Goal: Task Accomplishment & Management: Manage account settings

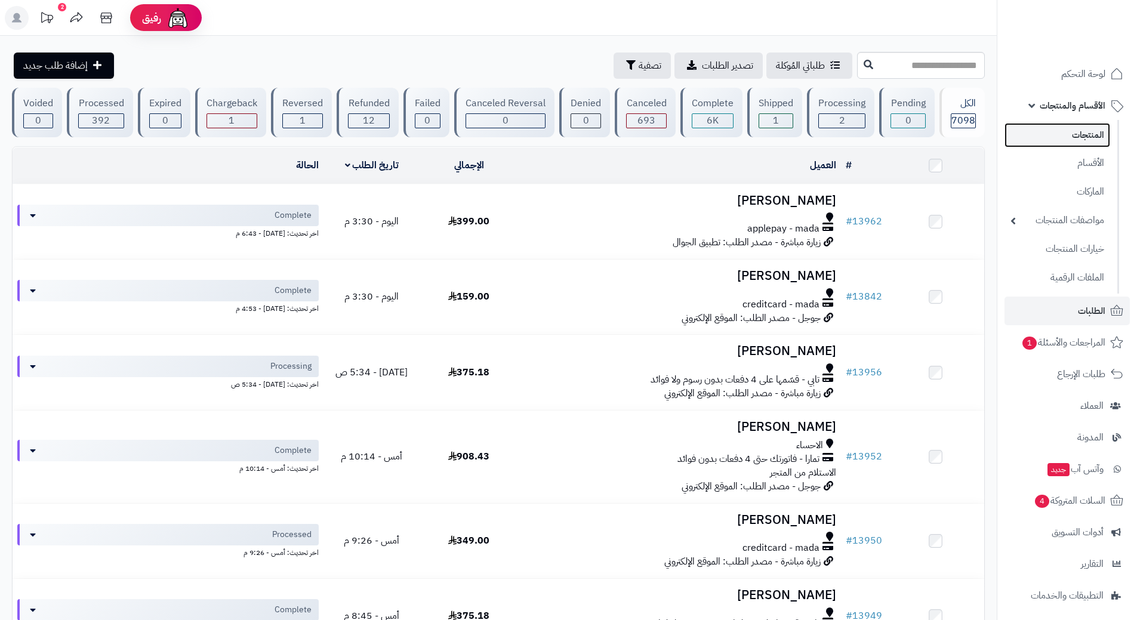
click at [1092, 134] on link "المنتجات" at bounding box center [1057, 135] width 106 height 24
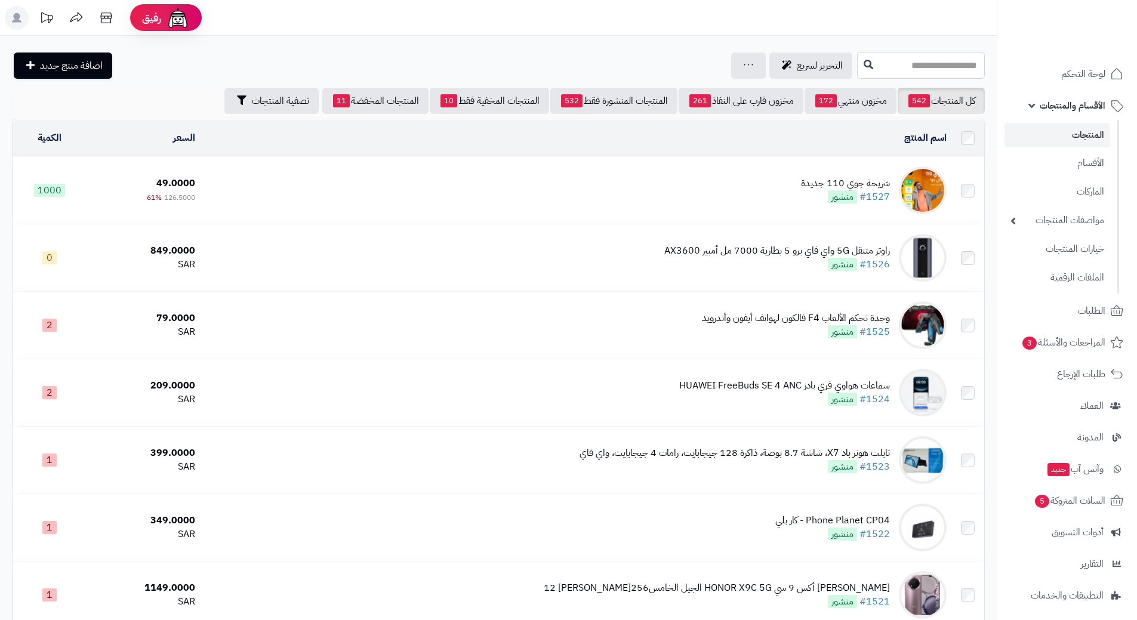
drag, startPoint x: 0, startPoint y: 0, endPoint x: 933, endPoint y: 73, distance: 935.4
click at [933, 73] on input "text" at bounding box center [921, 65] width 128 height 27
type input "***"
click at [859, 70] on button at bounding box center [868, 64] width 18 height 23
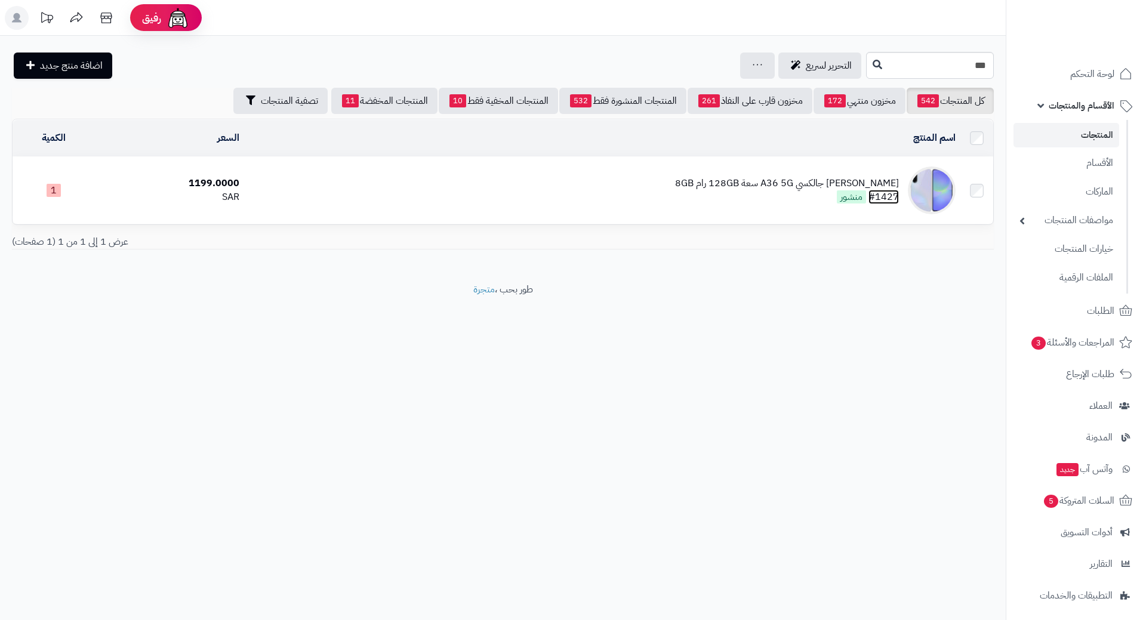
click at [887, 190] on link "#1427" at bounding box center [883, 197] width 30 height 14
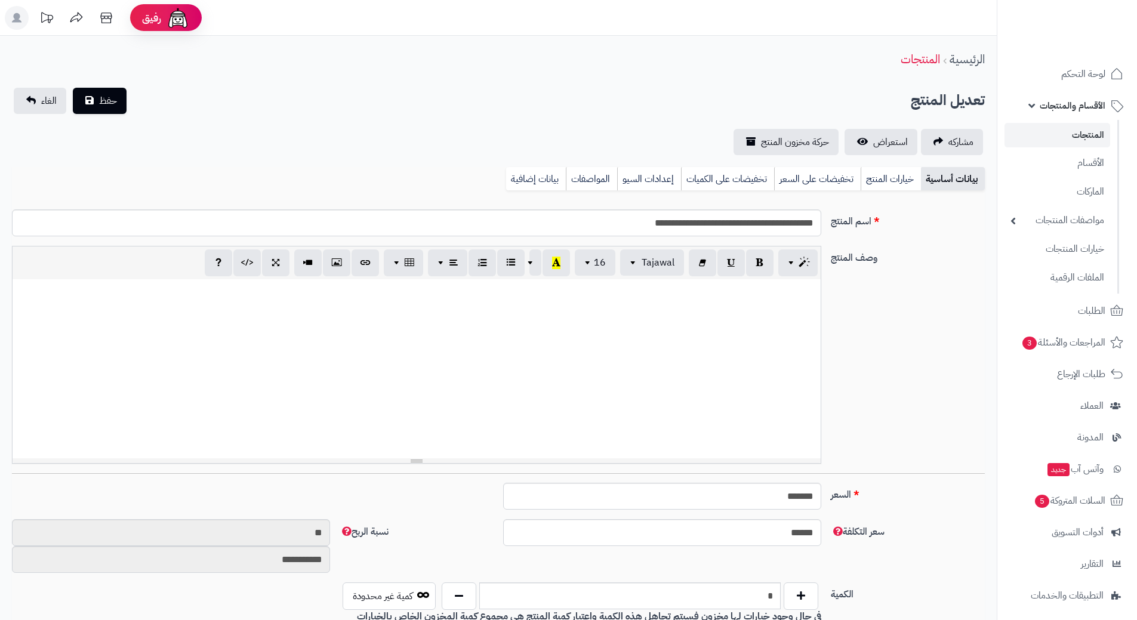
scroll to position [695, 0]
click at [769, 224] on input "**********" at bounding box center [416, 222] width 809 height 27
click at [769, 225] on input "**********" at bounding box center [416, 222] width 809 height 27
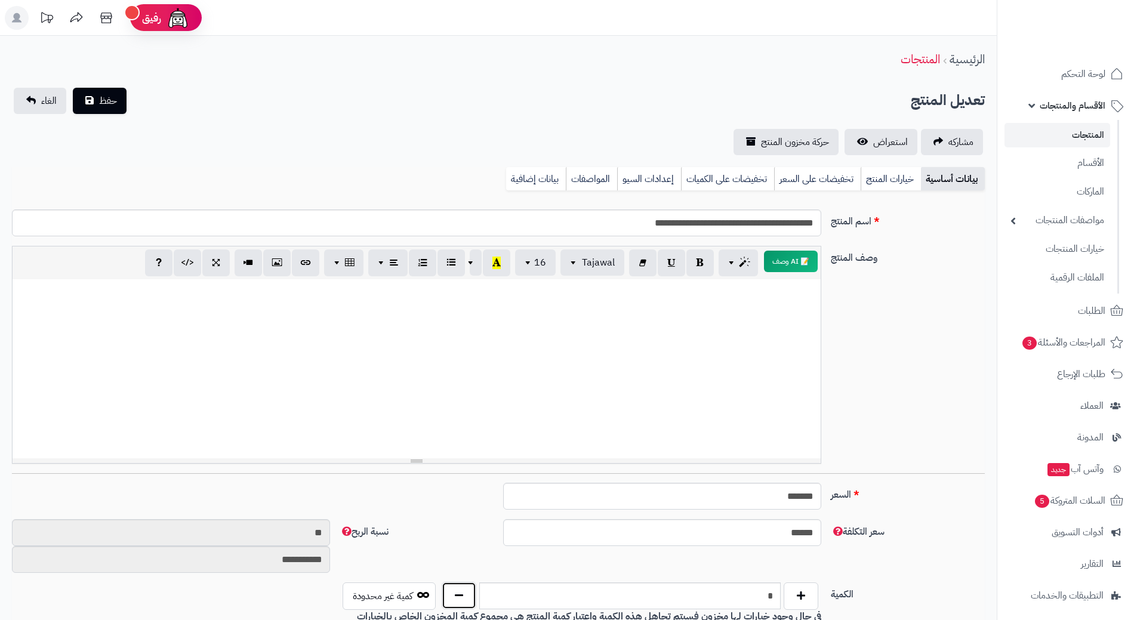
click at [458, 594] on button "button" at bounding box center [459, 595] width 35 height 27
type input "*"
click at [101, 95] on span "حفظ" at bounding box center [108, 100] width 18 height 14
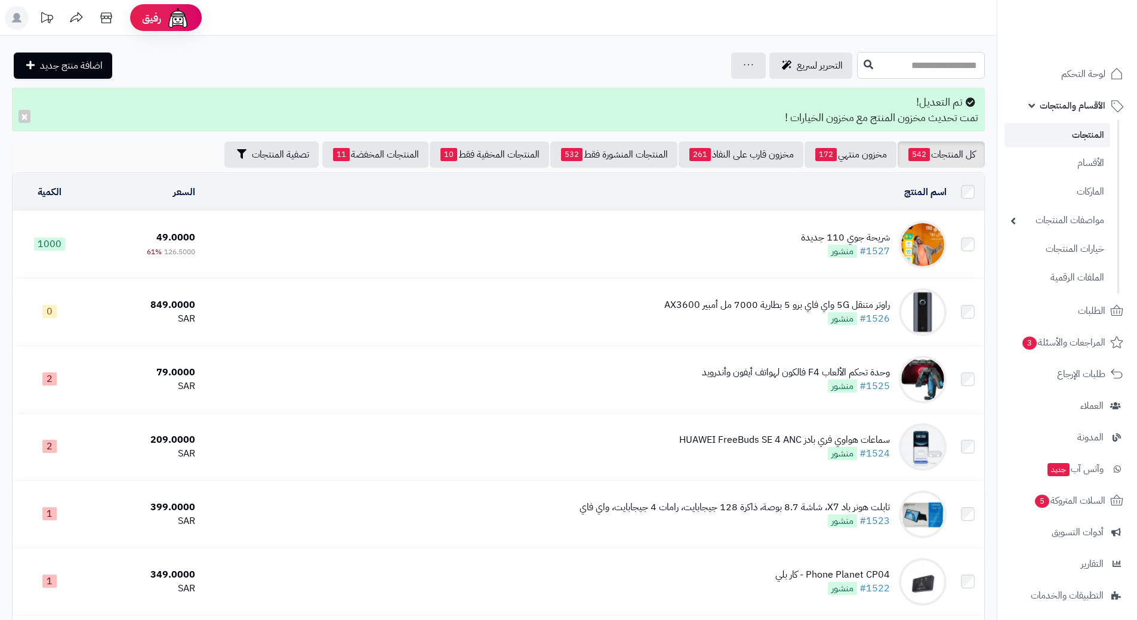
click at [953, 69] on input "text" at bounding box center [921, 65] width 128 height 27
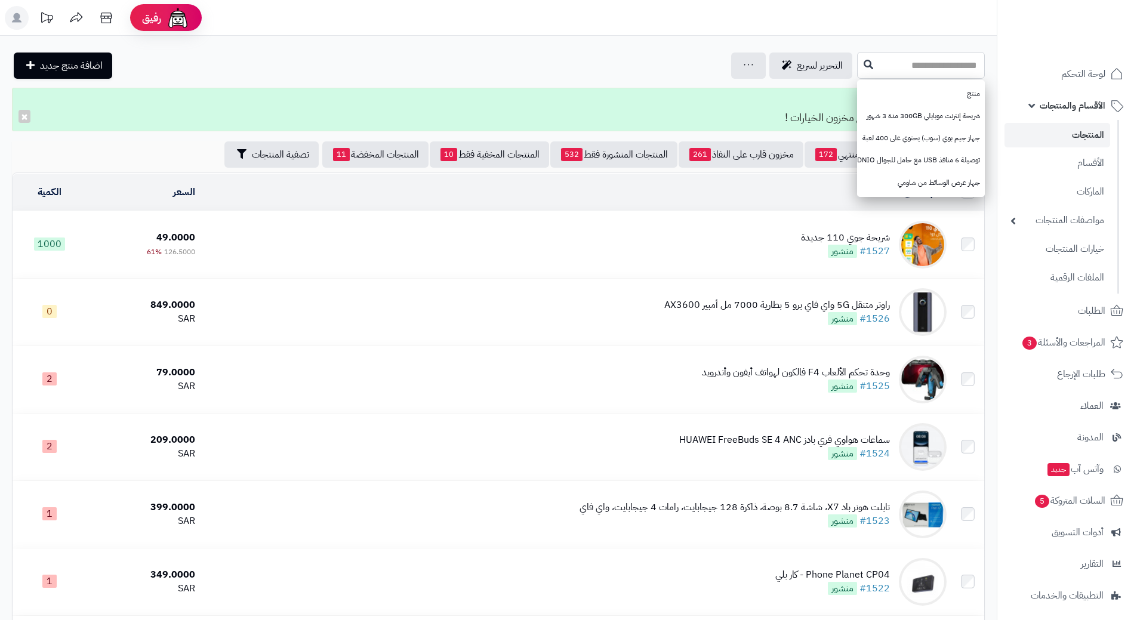
paste input "**********"
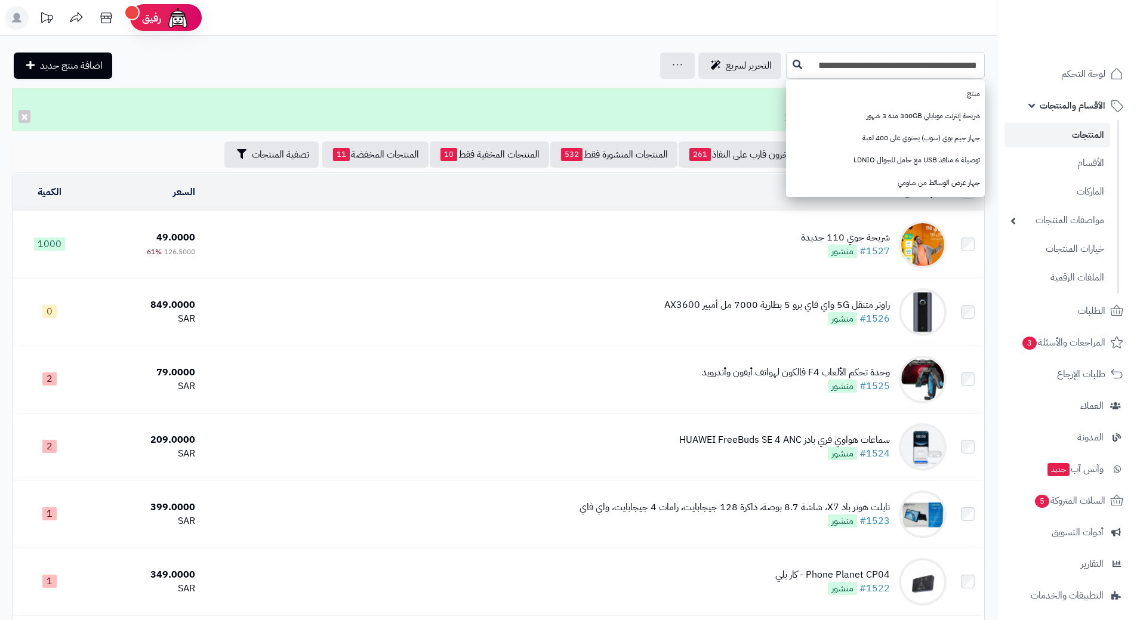
type input "**********"
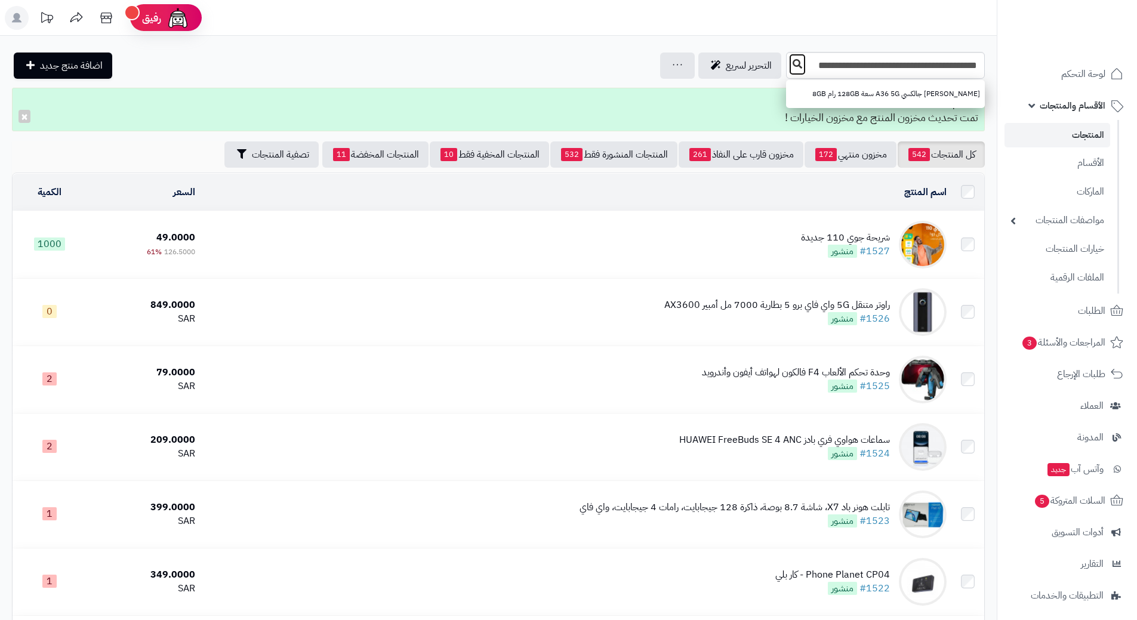
click at [798, 67] on icon at bounding box center [797, 64] width 10 height 10
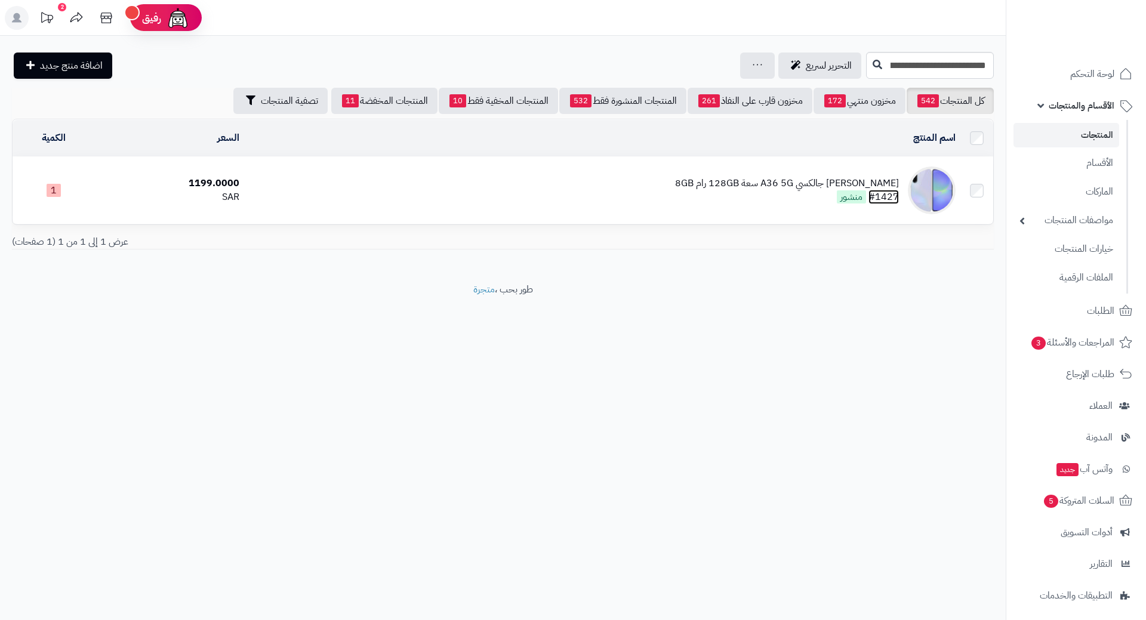
click at [891, 192] on link "#1427" at bounding box center [883, 197] width 30 height 14
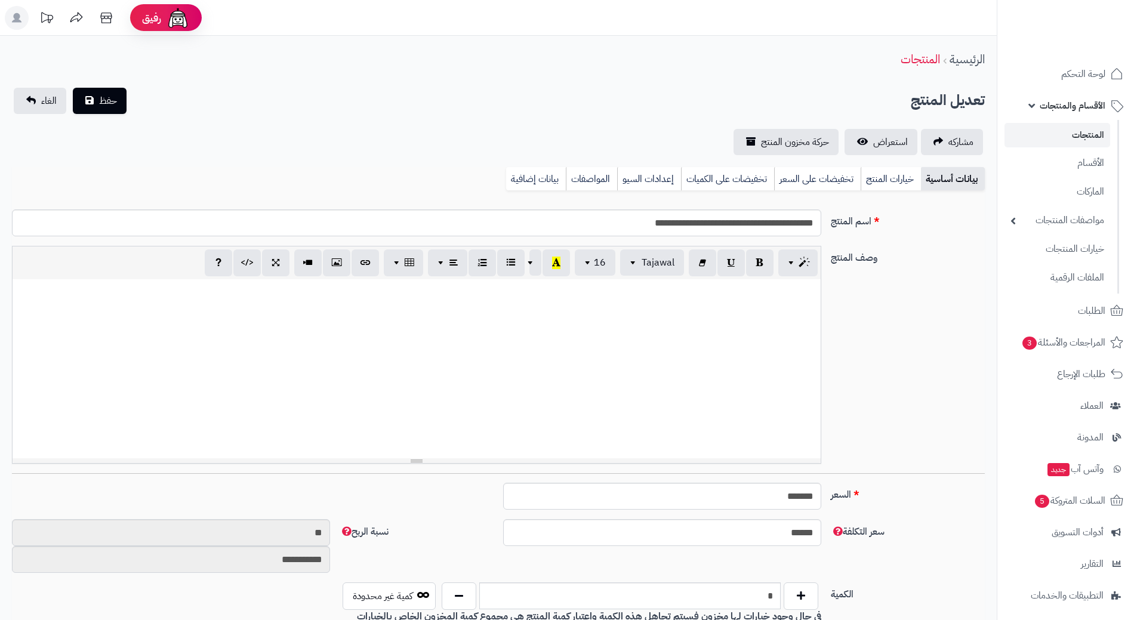
scroll to position [695, 0]
click at [458, 596] on button "button" at bounding box center [459, 595] width 35 height 27
type input "*"
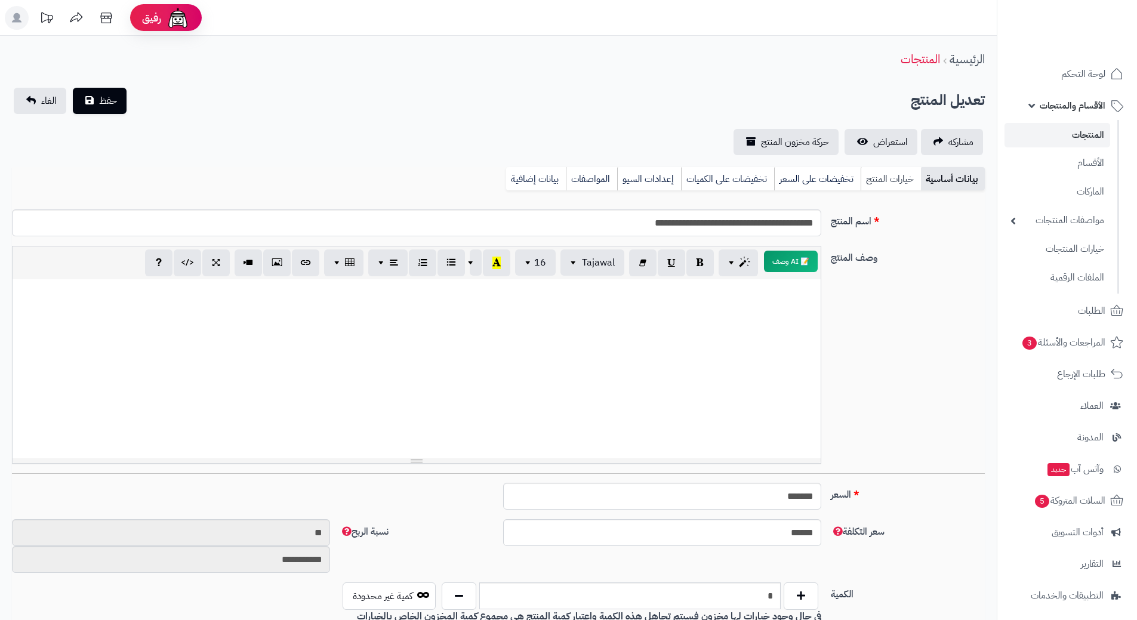
click at [888, 174] on link "خيارات المنتج" at bounding box center [890, 179] width 60 height 24
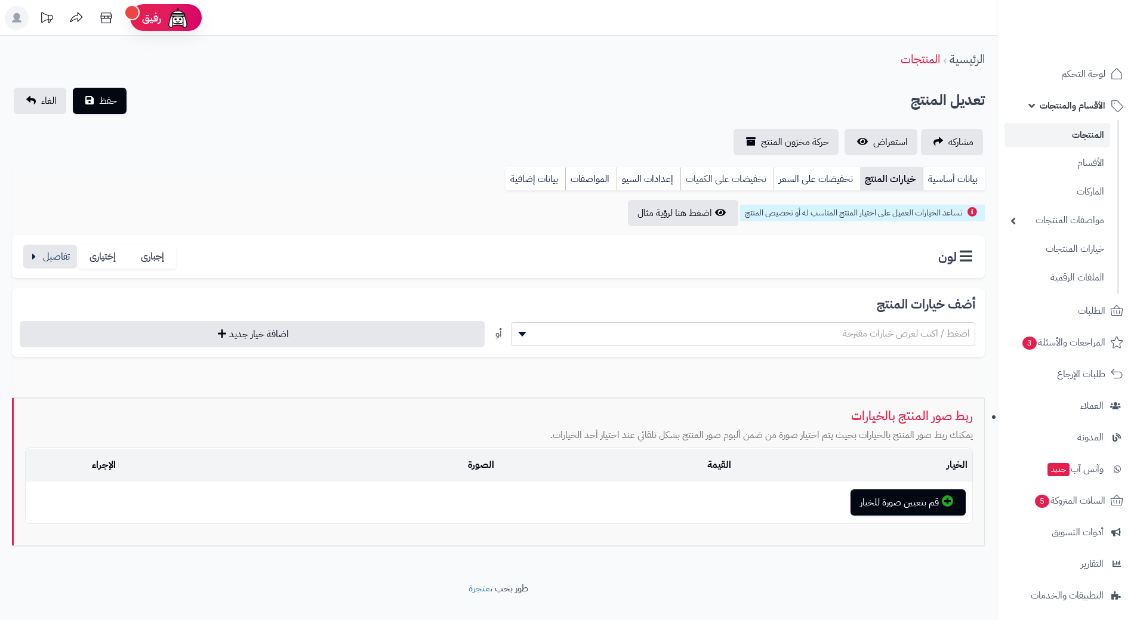
click at [730, 178] on link "تخفيضات على الكميات" at bounding box center [726, 179] width 93 height 24
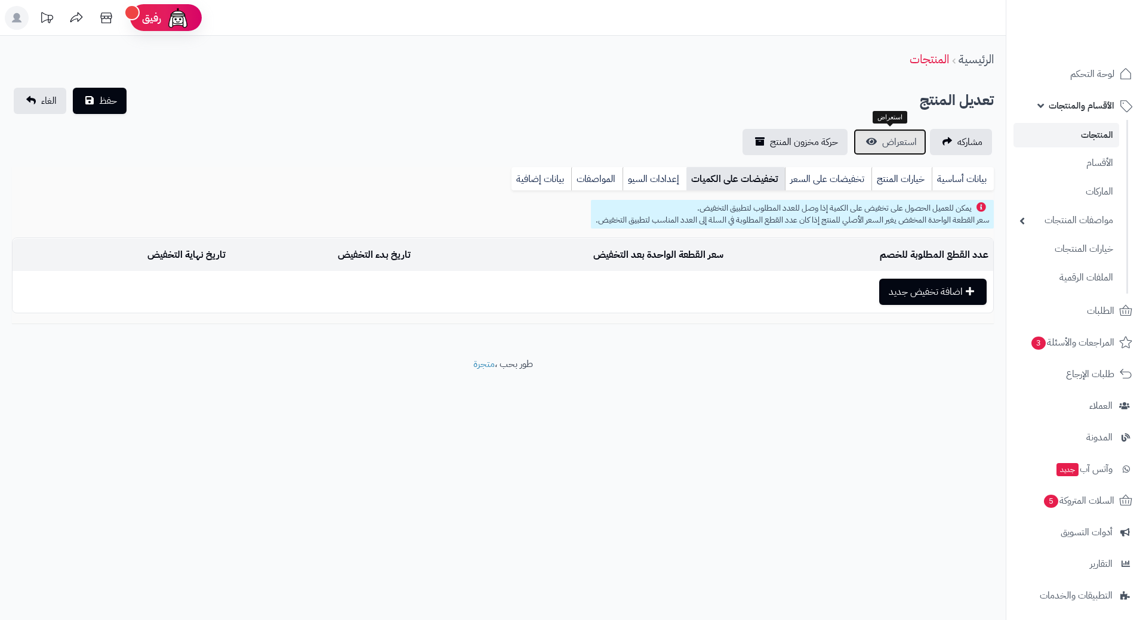
click at [889, 141] on span "استعراض" at bounding box center [899, 142] width 35 height 14
click at [962, 175] on link "بيانات أساسية" at bounding box center [962, 179] width 62 height 24
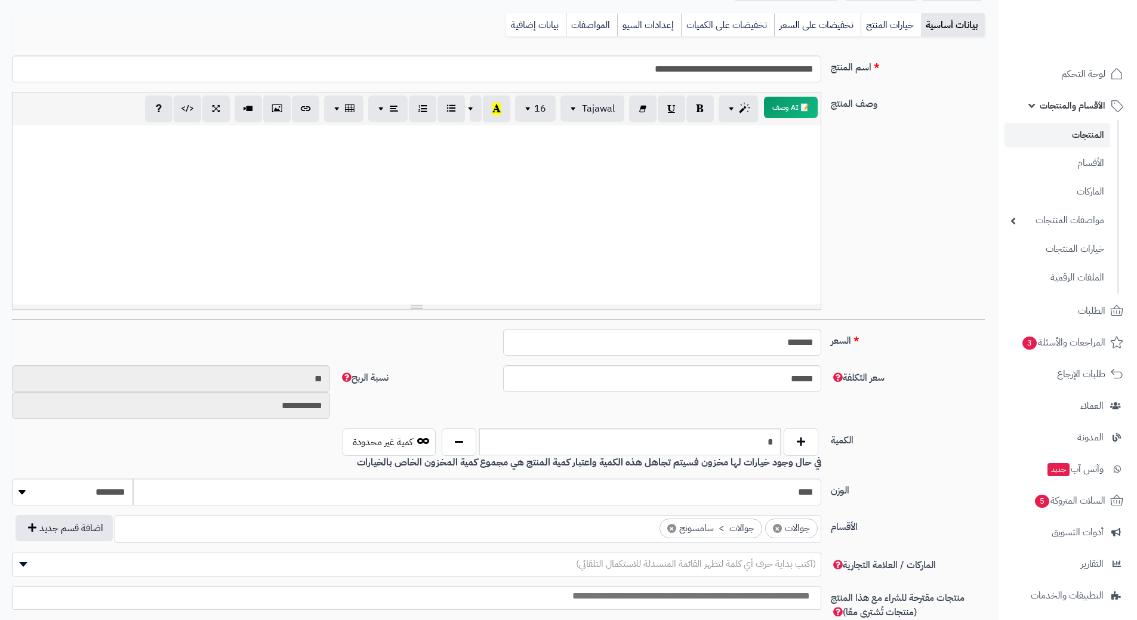
scroll to position [0, 0]
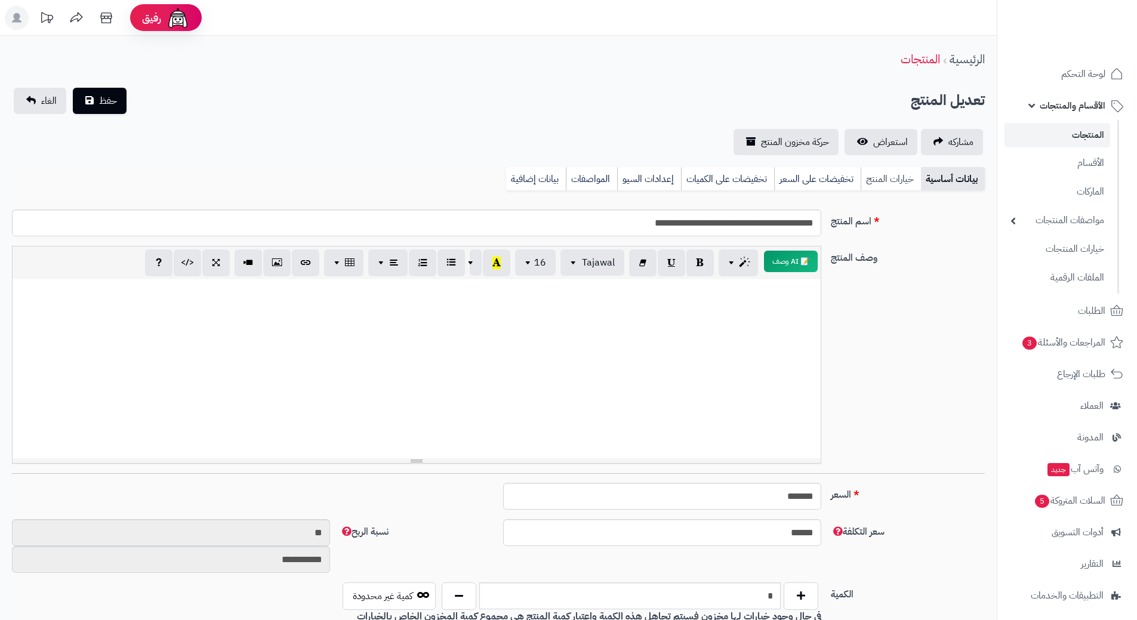
click at [903, 173] on link "خيارات المنتج" at bounding box center [890, 179] width 60 height 24
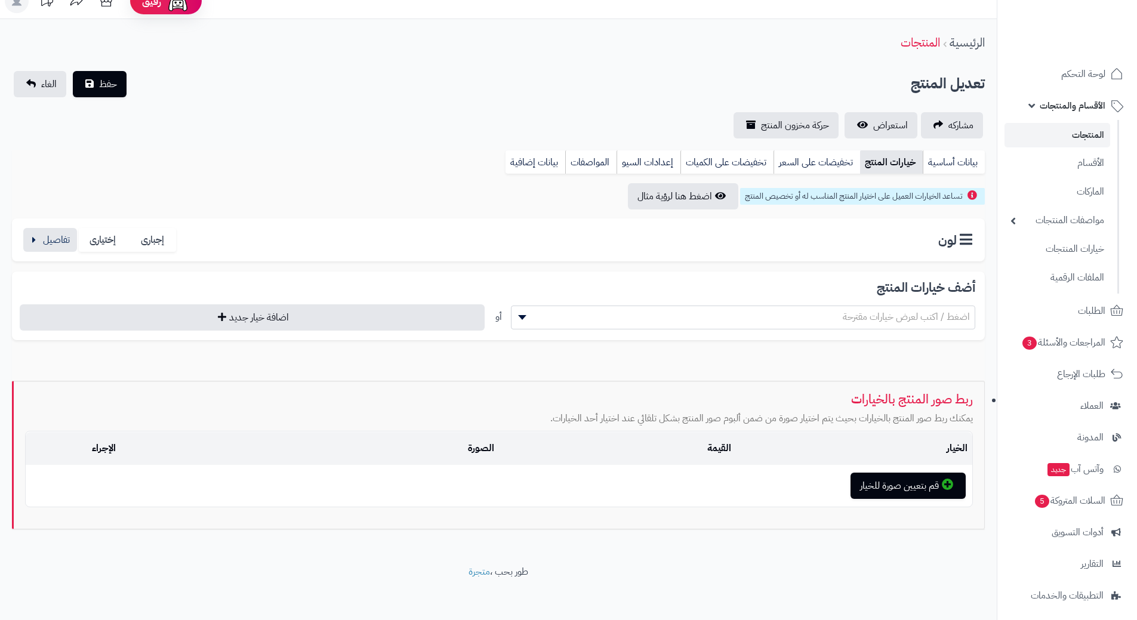
scroll to position [21, 0]
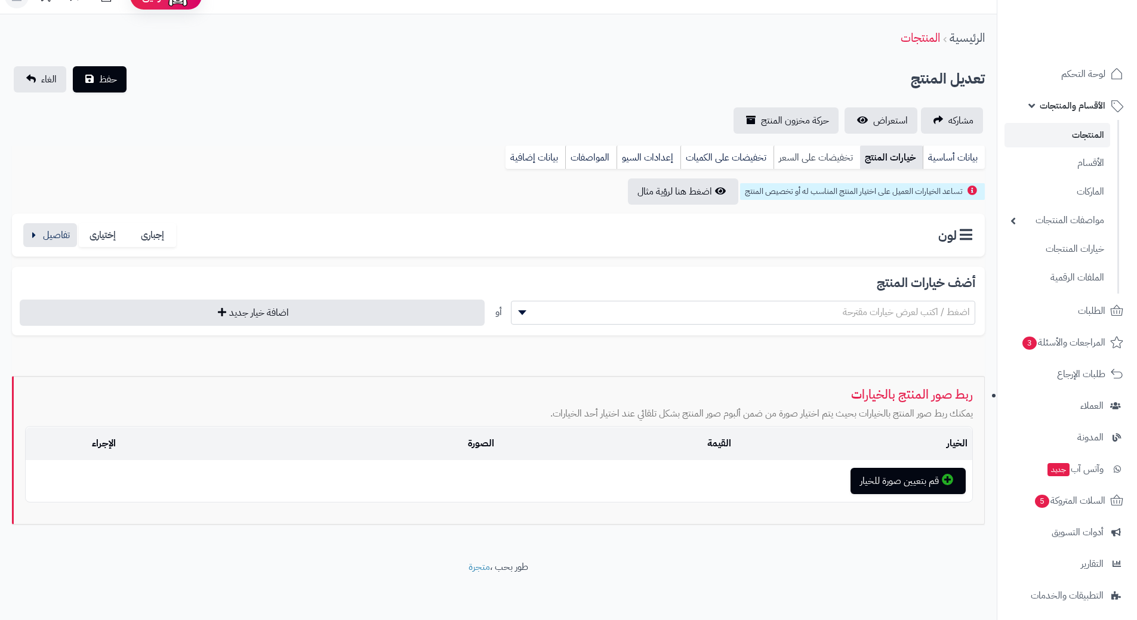
click at [809, 159] on link "تخفيضات على السعر" at bounding box center [816, 158] width 87 height 24
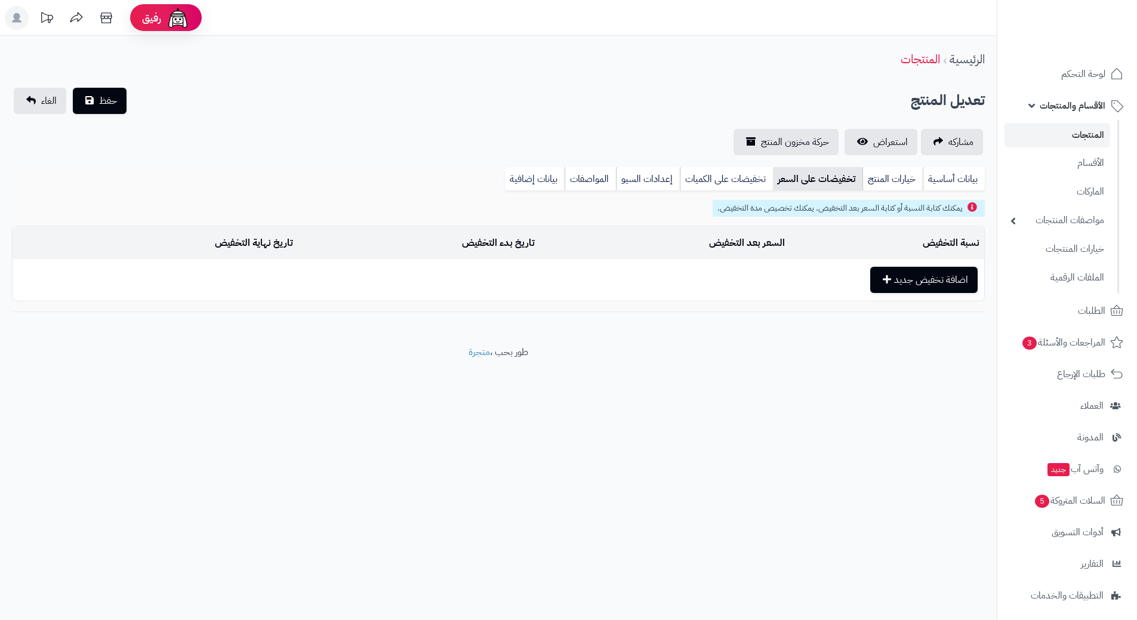
scroll to position [0, 0]
click at [723, 184] on link "تخفيضات على الكميات" at bounding box center [735, 179] width 93 height 24
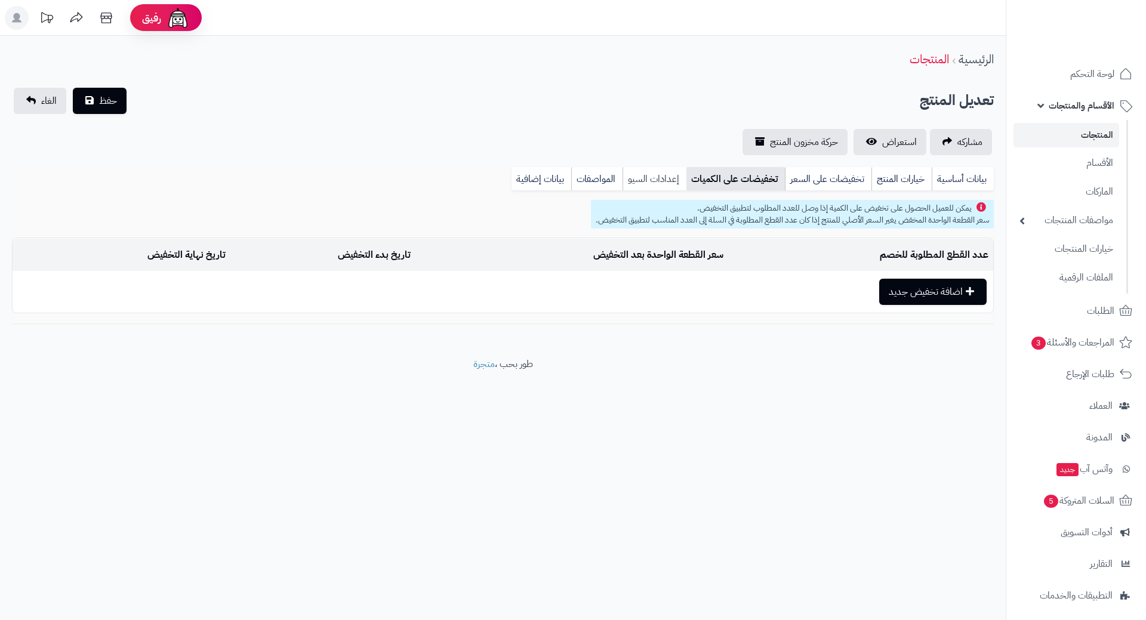
click at [664, 178] on link "إعدادات السيو" at bounding box center [654, 179] width 64 height 24
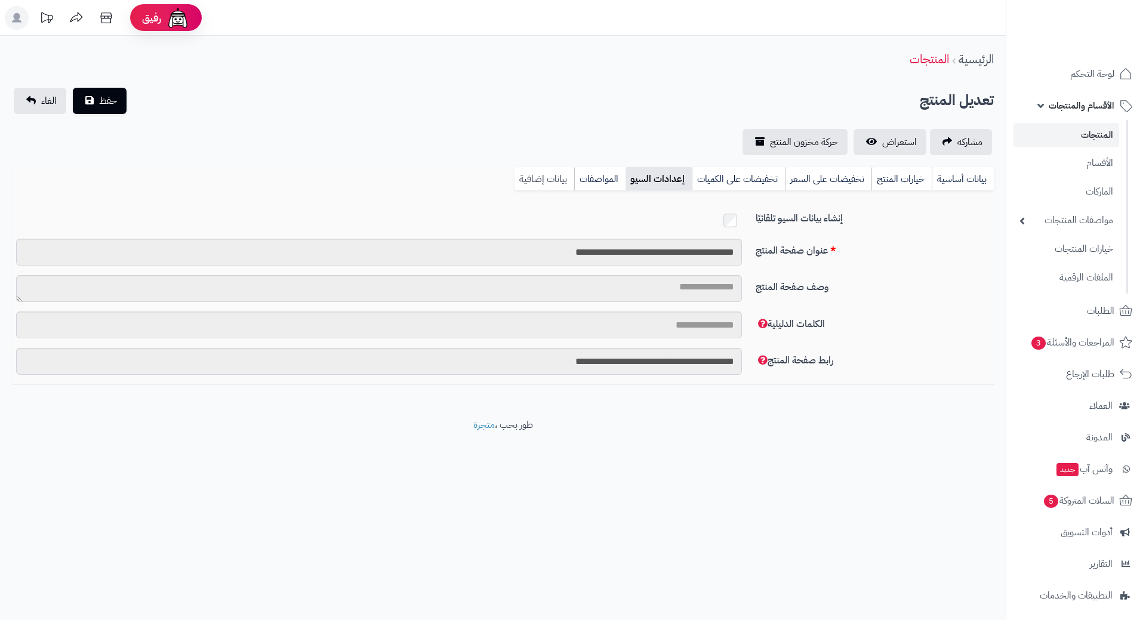
click at [551, 169] on link "بيانات إضافية" at bounding box center [544, 179] width 60 height 24
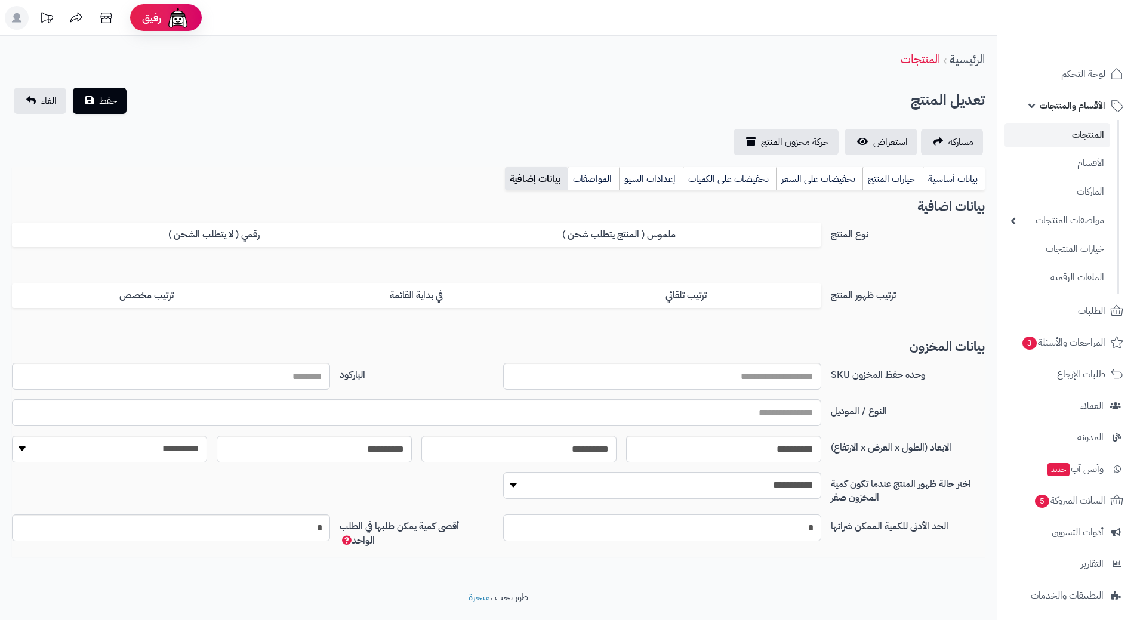
click at [795, 524] on input "*" at bounding box center [662, 527] width 318 height 27
type input "*"
click at [100, 118] on div "**********" at bounding box center [498, 121] width 996 height 67
click at [107, 106] on span "حفظ" at bounding box center [108, 100] width 18 height 14
